Goal: Task Accomplishment & Management: Use online tool/utility

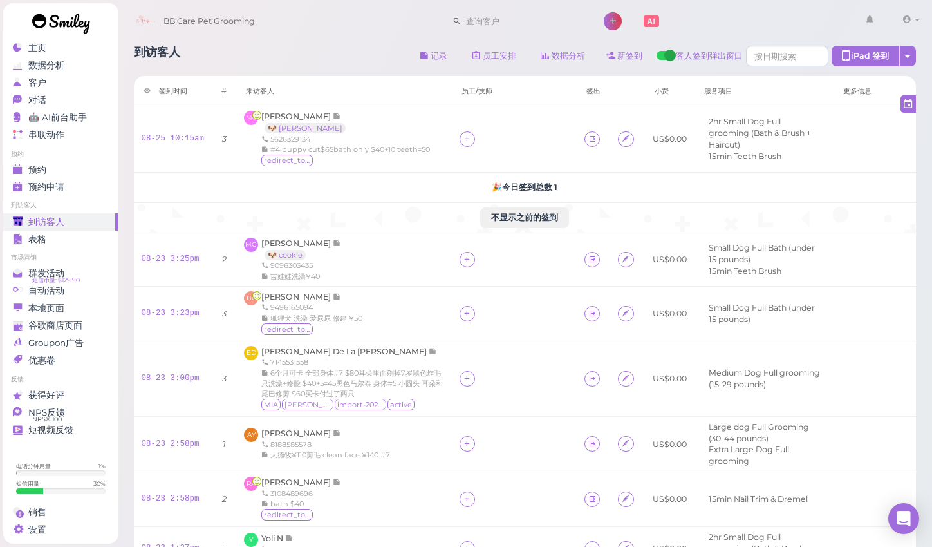
scroll to position [34, 0]
click at [37, 164] on span "预约" at bounding box center [37, 169] width 18 height 11
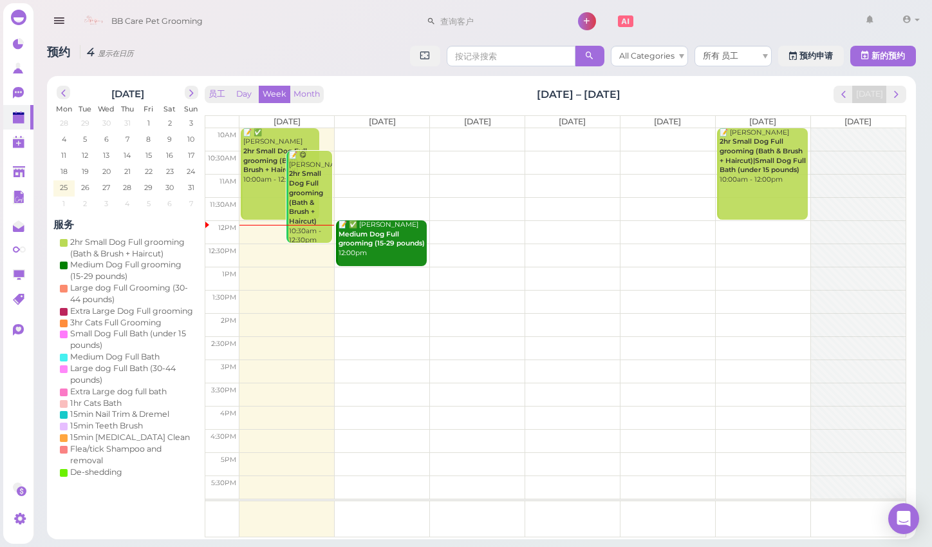
click at [363, 152] on td at bounding box center [573, 162] width 667 height 23
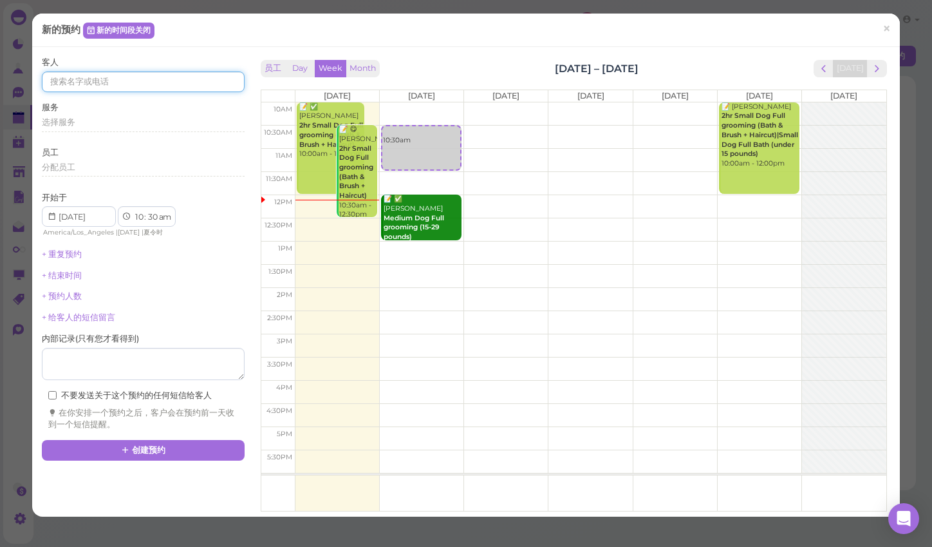
click at [176, 80] on input at bounding box center [143, 81] width 202 height 21
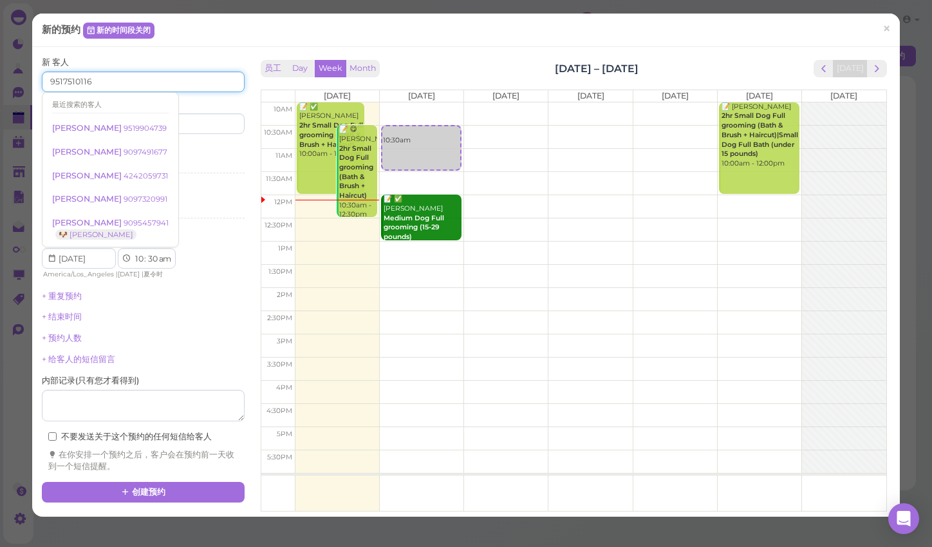
type input "9517510116"
click at [175, 33] on div "新的预约 新的时间段关闭 ×" at bounding box center [466, 30] width 848 height 14
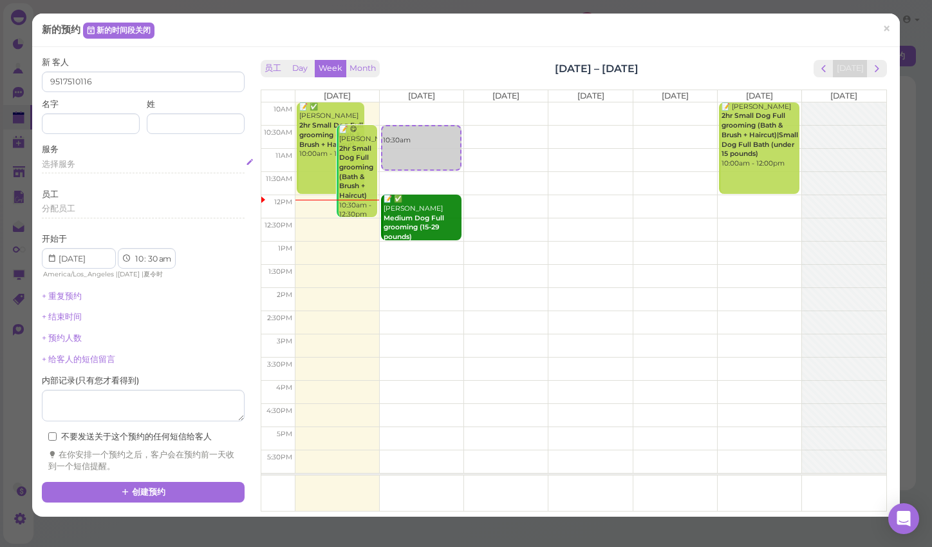
click at [129, 158] on div "选择服务" at bounding box center [143, 164] width 202 height 12
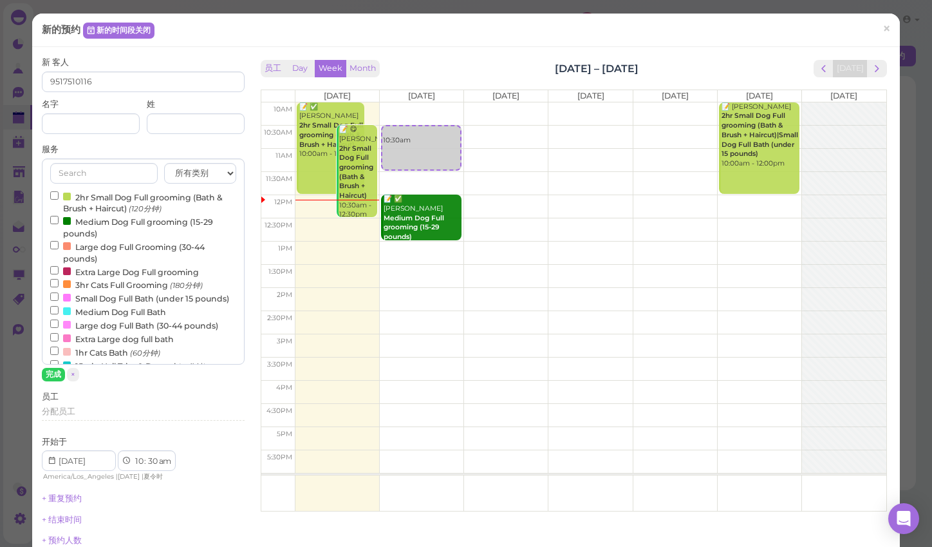
click at [147, 348] on small "(60分钟)" at bounding box center [145, 352] width 30 height 9
click at [59, 346] on input "1hr Cats Bath (60分钟)" at bounding box center [54, 350] width 8 height 8
click at [53, 375] on button "完成" at bounding box center [53, 375] width 23 height 14
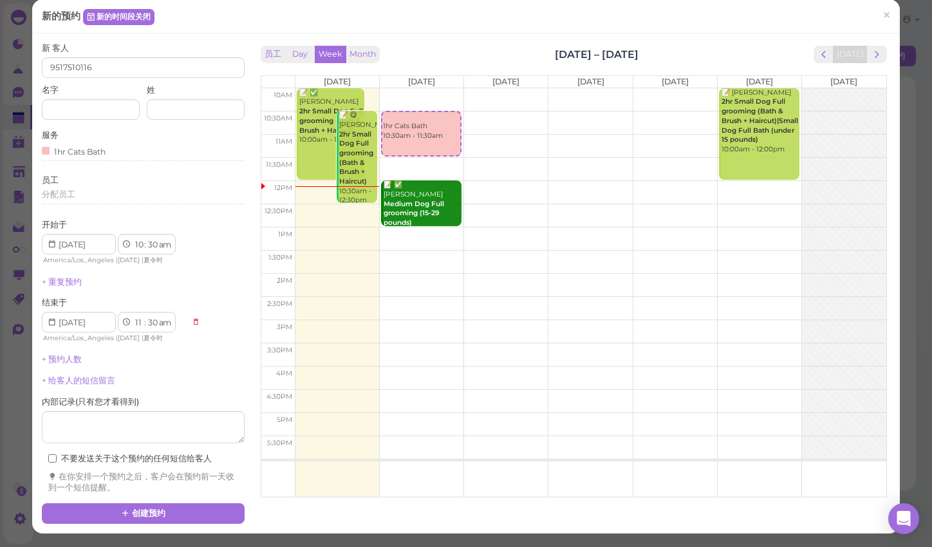
scroll to position [57, 0]
click at [202, 503] on button "创建预约" at bounding box center [143, 513] width 202 height 21
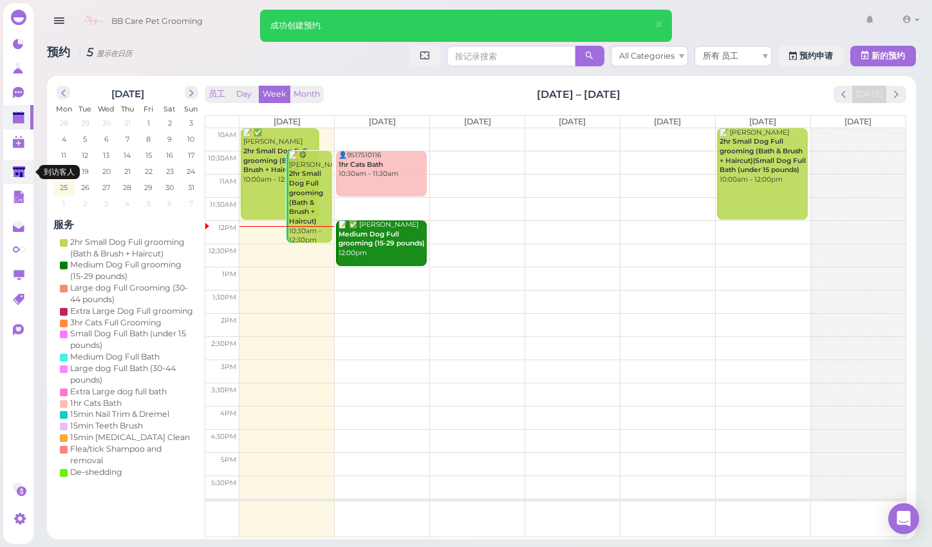
click at [11, 169] on link at bounding box center [18, 172] width 30 height 24
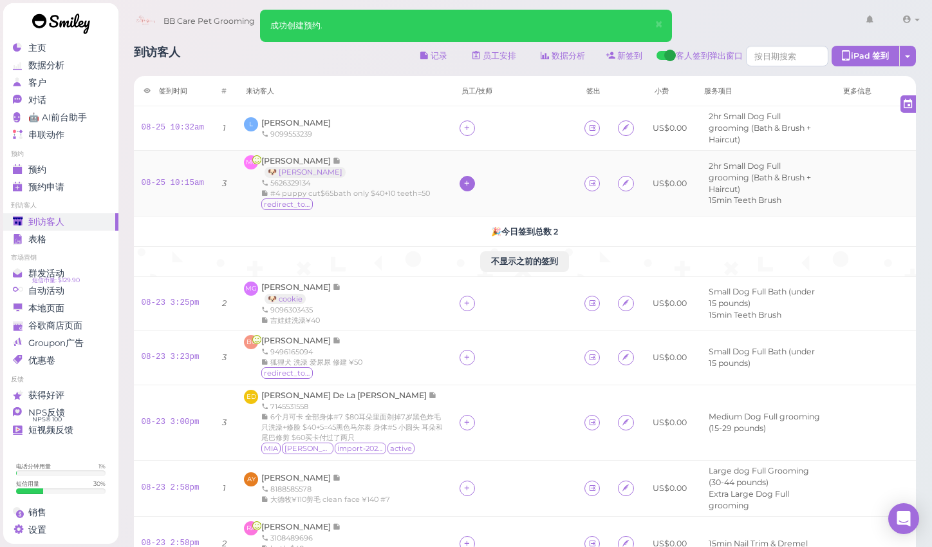
click at [463, 180] on icon at bounding box center [467, 183] width 8 height 10
click at [415, 258] on span "[PERSON_NAME]" at bounding box center [438, 255] width 69 height 10
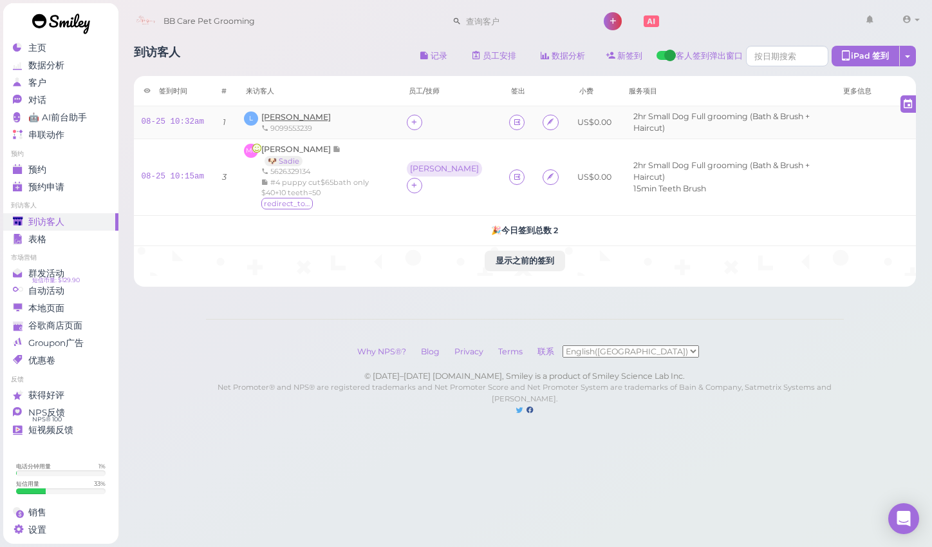
click at [266, 116] on span "[PERSON_NAME]" at bounding box center [296, 117] width 70 height 10
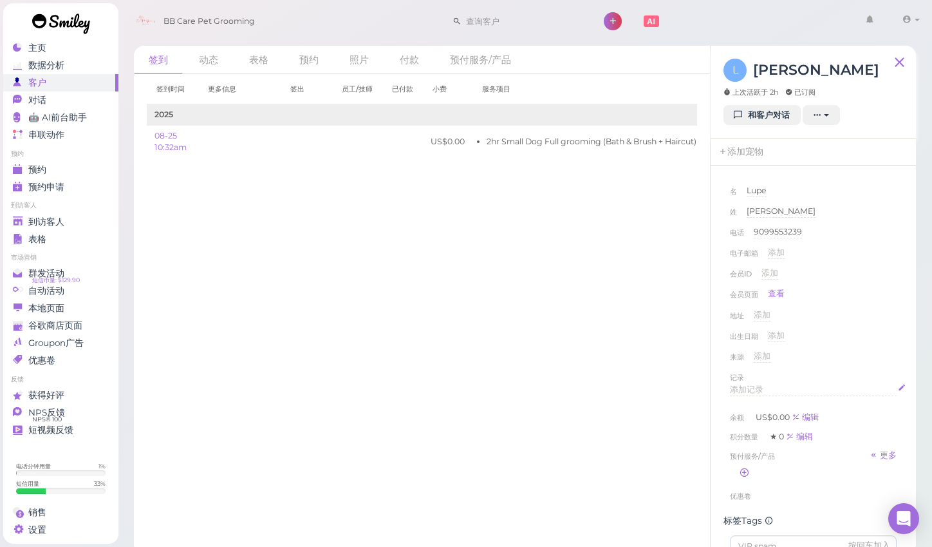
click at [746, 384] on span "添加记录" at bounding box center [746, 389] width 33 height 10
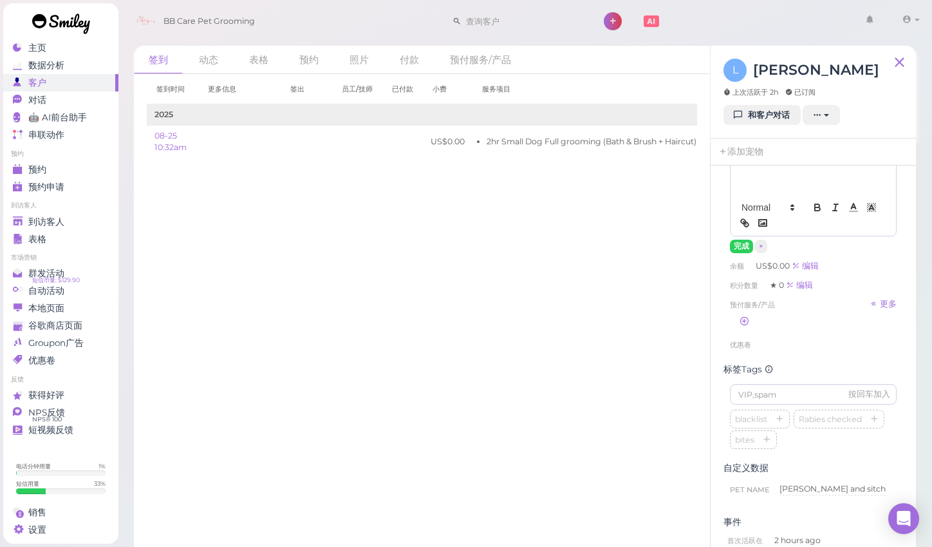
scroll to position [269, 0]
click at [742, 245] on button "完成" at bounding box center [741, 245] width 23 height 14
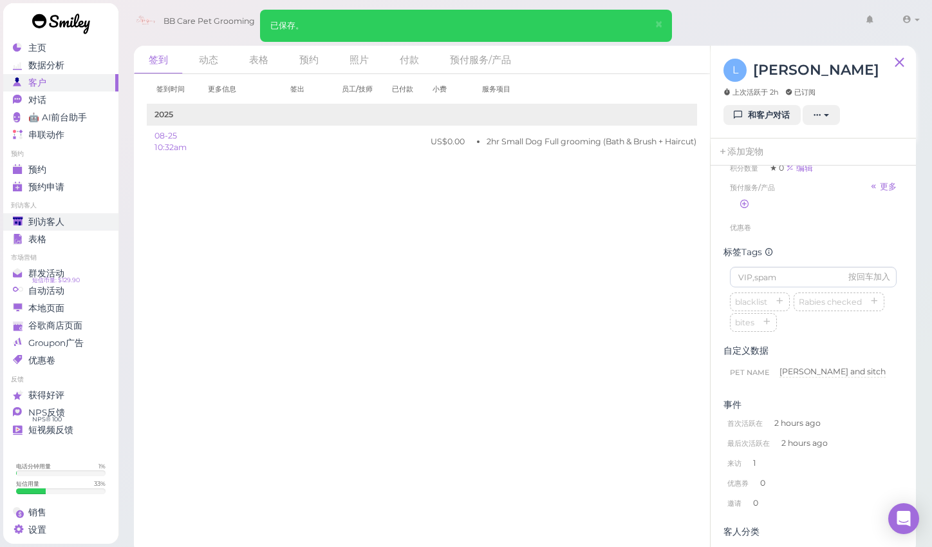
click at [96, 220] on div "到访客人" at bounding box center [59, 221] width 93 height 11
